Goal: Find specific page/section: Find specific page/section

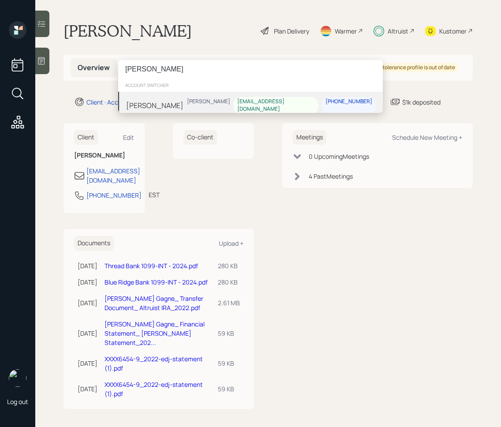
type input "[PERSON_NAME]"
click at [164, 103] on div "[PERSON_NAME] [PERSON_NAME] [EMAIL_ADDRESS][DOMAIN_NAME] [PHONE_NUMBER]" at bounding box center [250, 105] width 265 height 27
